Goal: Transaction & Acquisition: Obtain resource

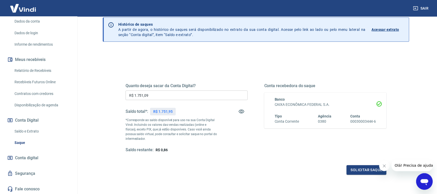
scroll to position [32, 0]
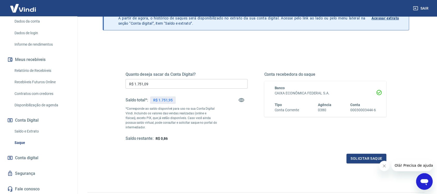
click at [27, 69] on link "Relatório de Recebíveis" at bounding box center [41, 70] width 59 height 11
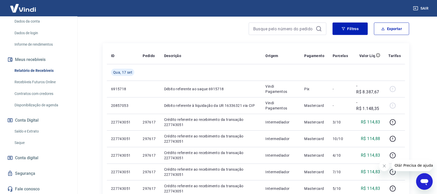
scroll to position [97, 0]
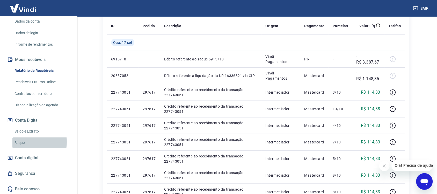
click at [19, 142] on link "Saque" at bounding box center [41, 142] width 59 height 11
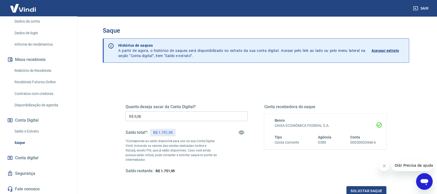
scroll to position [32, 0]
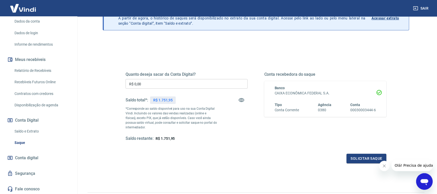
click at [143, 82] on input "R$ 0,00" at bounding box center [187, 84] width 122 height 10
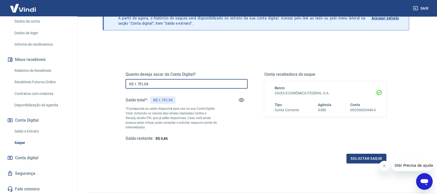
type input "R$ 1.751,09"
click at [266, 146] on div "Quanto deseja sacar da Conta Digital? R$ 1.751,09 ​ Saldo total*: R$ 1.751,95 *…" at bounding box center [256, 111] width 261 height 104
click at [371, 159] on button "Solicitar saque" at bounding box center [367, 159] width 40 height 10
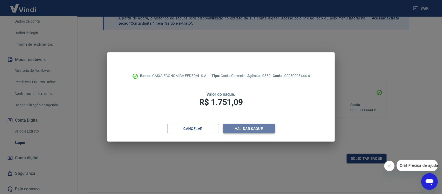
click at [252, 130] on button "Validar saque" at bounding box center [249, 129] width 52 height 10
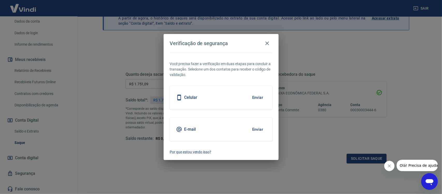
click at [262, 96] on button "Enviar" at bounding box center [257, 97] width 17 height 11
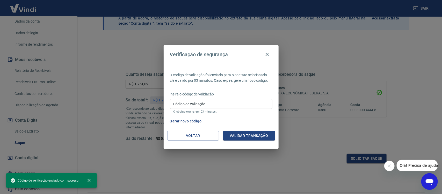
click at [209, 102] on input "Código de validação" at bounding box center [221, 104] width 103 height 10
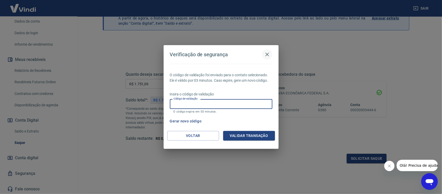
click at [266, 55] on icon "button" at bounding box center [267, 54] width 6 height 6
